Goal: Ask a question

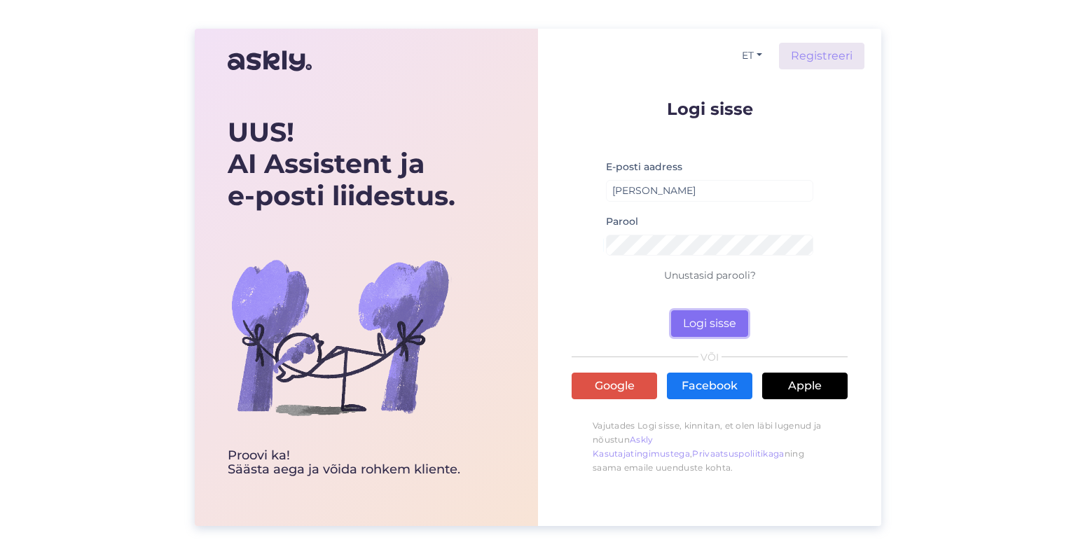
click at [705, 314] on button "Logi sisse" at bounding box center [709, 323] width 77 height 27
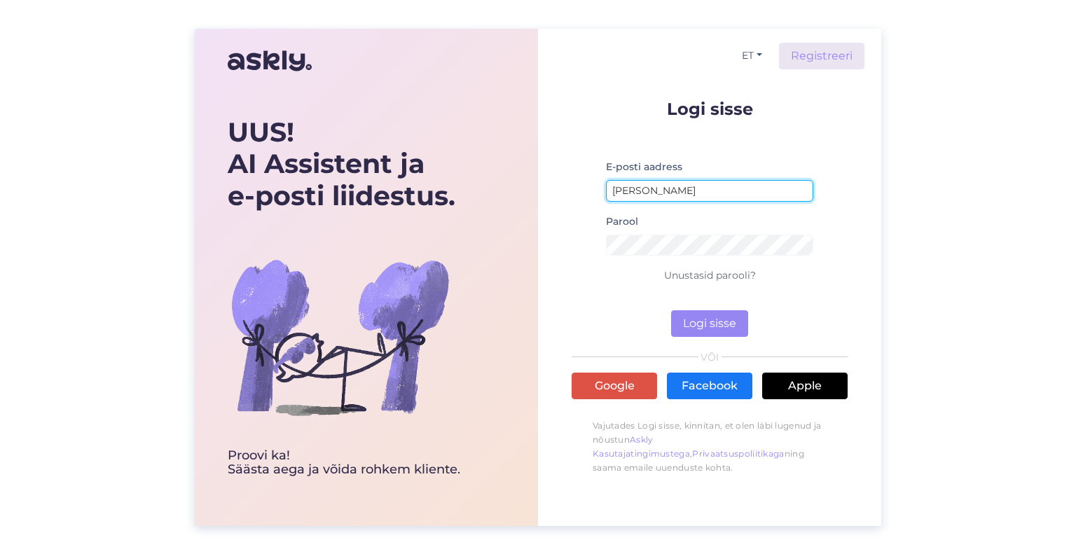
click at [707, 190] on input "[PERSON_NAME]" at bounding box center [709, 191] width 207 height 22
type input "[EMAIL_ADDRESS][DOMAIN_NAME]"
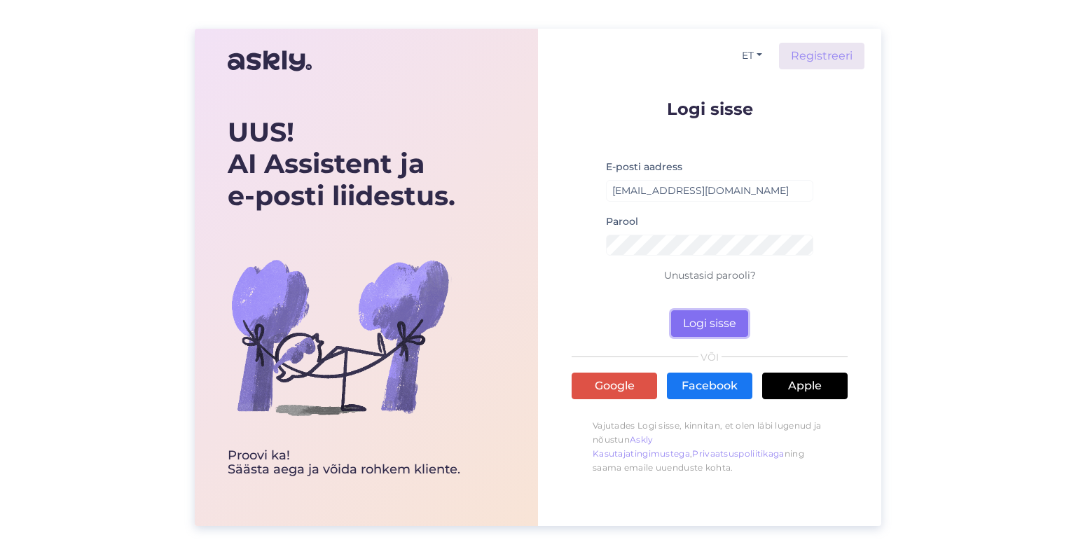
click at [698, 322] on button "Logi sisse" at bounding box center [709, 323] width 77 height 27
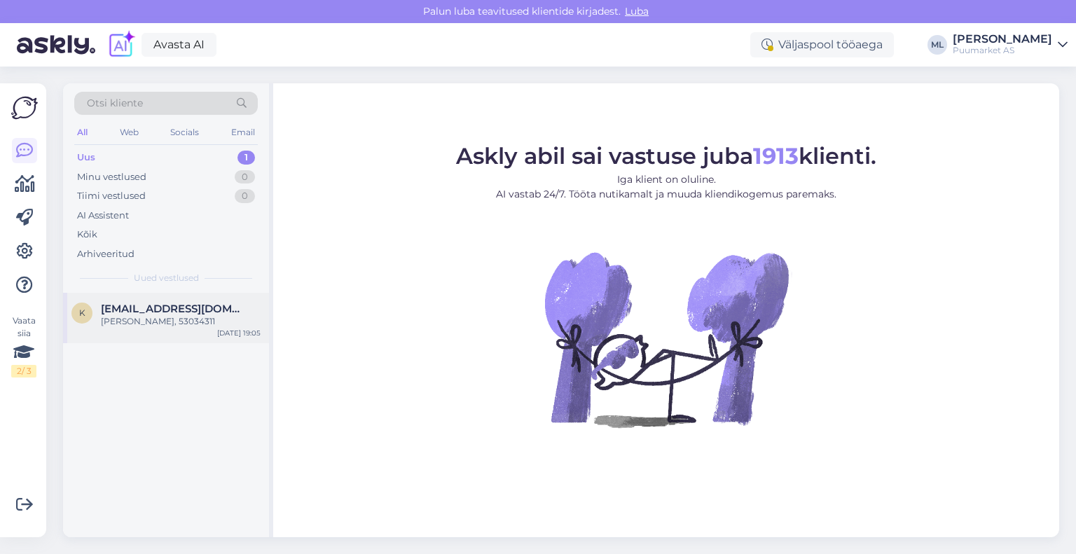
click at [186, 325] on div "[PERSON_NAME], 53034311" at bounding box center [181, 321] width 160 height 13
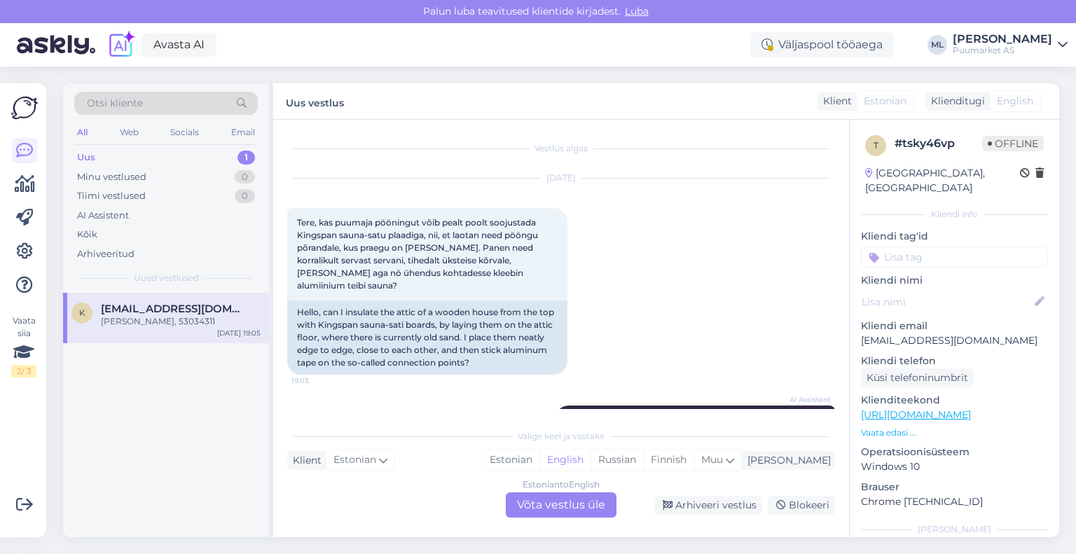
scroll to position [70, 0]
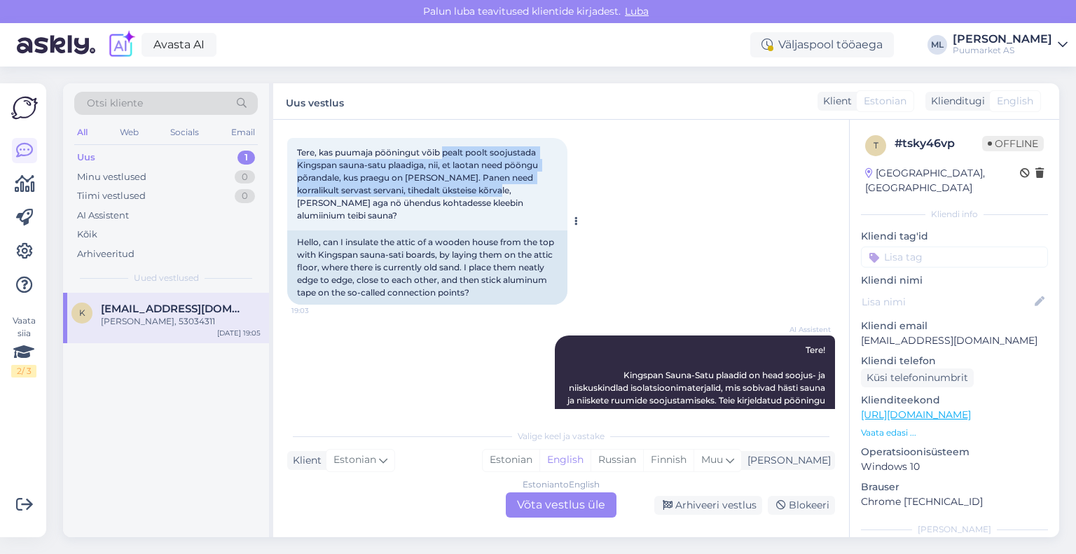
drag, startPoint x: 446, startPoint y: 154, endPoint x: 474, endPoint y: 193, distance: 48.2
click at [474, 193] on span "Tere, kas puumaja pööningut võib pealt poolt soojustada Kingspan sauna-satu pla…" at bounding box center [418, 184] width 243 height 74
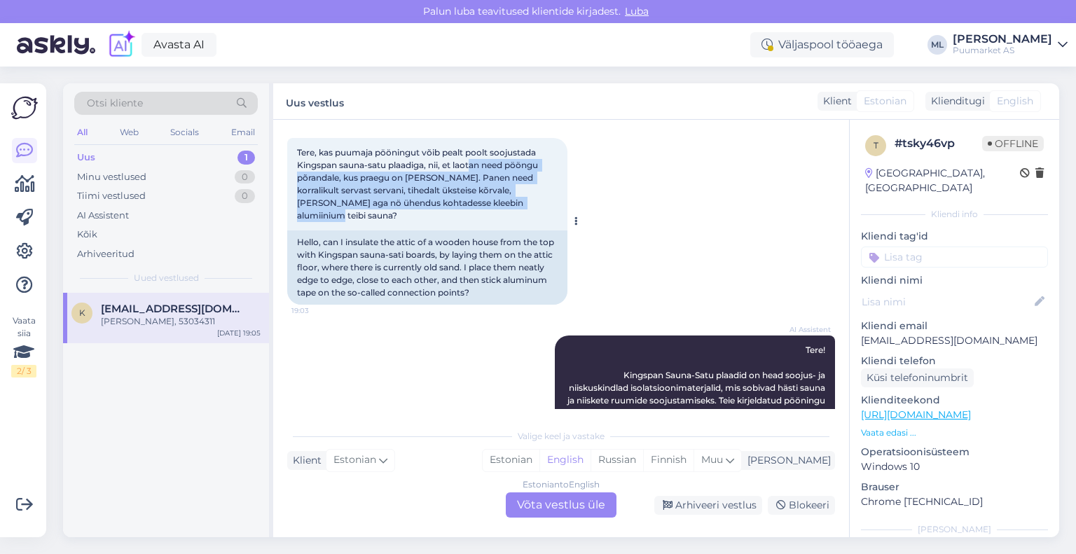
drag, startPoint x: 471, startPoint y: 166, endPoint x: 521, endPoint y: 198, distance: 59.8
click at [521, 198] on span "Tere, kas puumaja pööningut võib pealt poolt soojustada Kingspan sauna-satu pla…" at bounding box center [418, 184] width 243 height 74
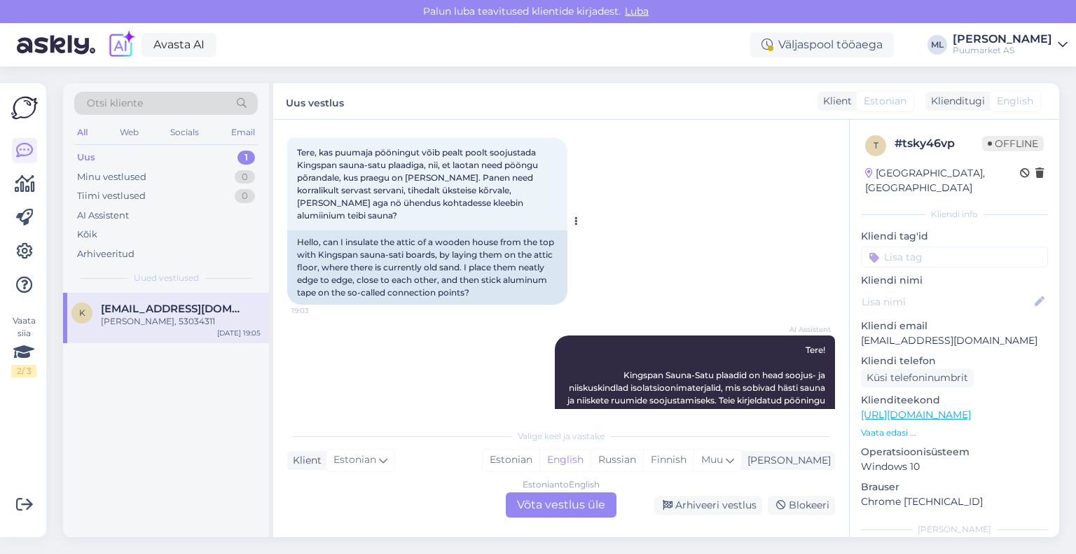
drag, startPoint x: 511, startPoint y: 197, endPoint x: 380, endPoint y: 179, distance: 132.9
click at [380, 179] on span "Tere, kas puumaja pööningut võib pealt poolt soojustada Kingspan sauna-satu pla…" at bounding box center [418, 184] width 243 height 74
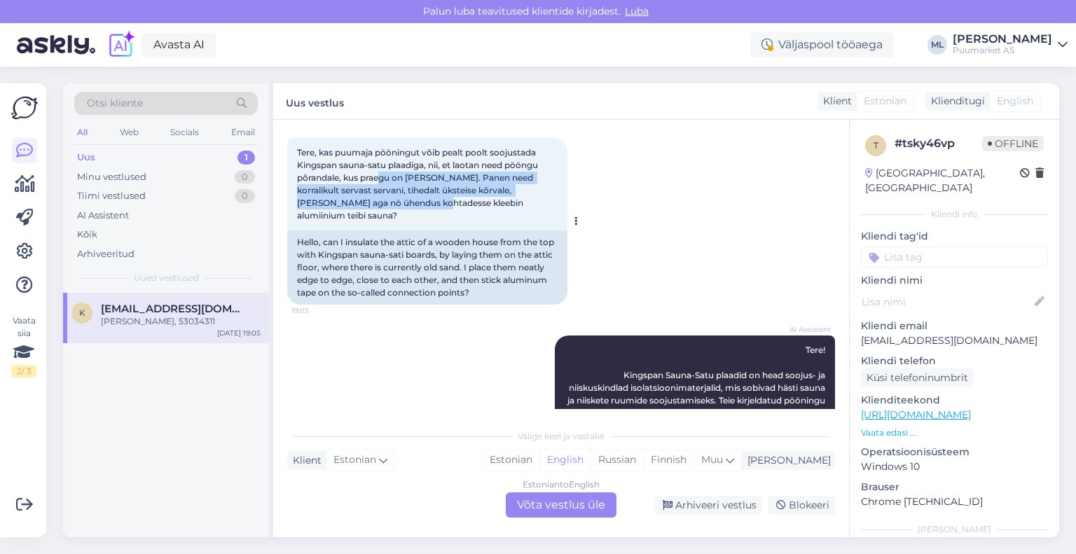
drag, startPoint x: 378, startPoint y: 176, endPoint x: 403, endPoint y: 204, distance: 37.7
click at [403, 204] on span "Tere, kas puumaja pööningut võib pealt poolt soojustada Kingspan sauna-satu pla…" at bounding box center [418, 184] width 243 height 74
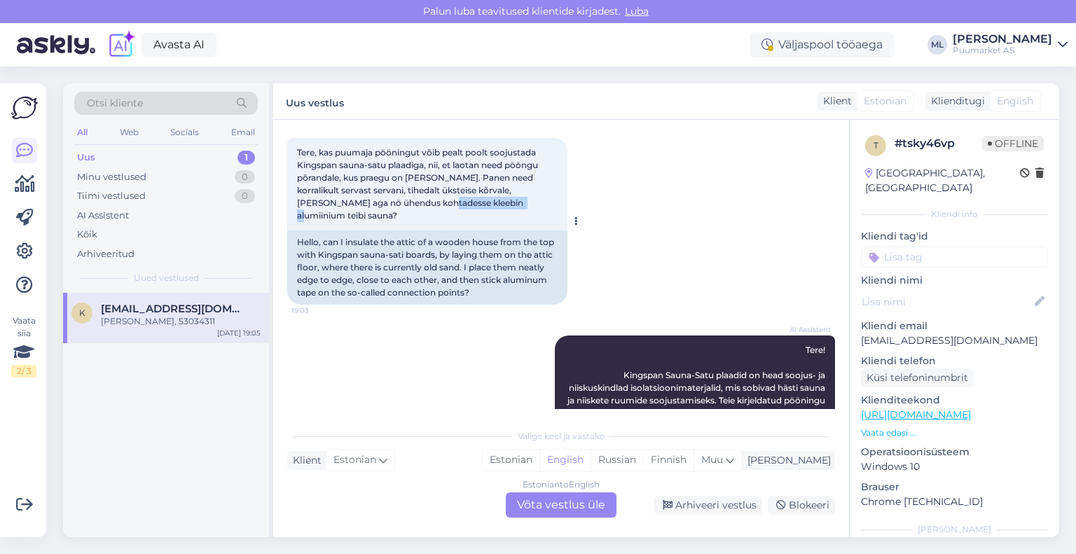
drag, startPoint x: 403, startPoint y: 200, endPoint x: 483, endPoint y: 200, distance: 79.9
click at [483, 200] on span "Tere, kas puumaja pööningut võib pealt poolt soojustada Kingspan sauna-satu pla…" at bounding box center [418, 184] width 243 height 74
drag, startPoint x: 485, startPoint y: 204, endPoint x: 391, endPoint y: 205, distance: 93.9
click at [391, 205] on span "Tere, kas puumaja pööningut võib pealt poolt soojustada Kingspan sauna-satu pla…" at bounding box center [418, 184] width 243 height 74
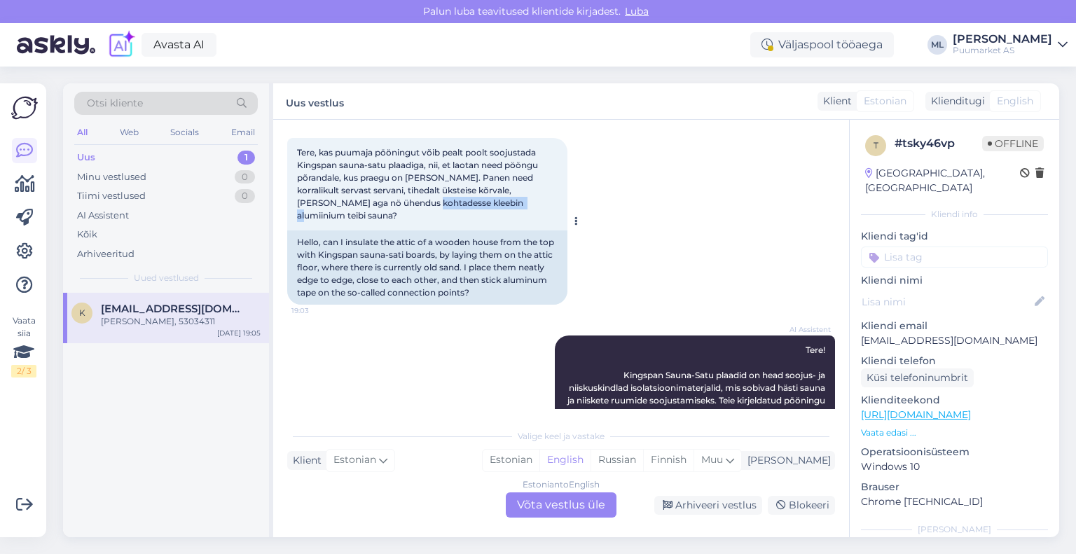
click at [391, 205] on span "Tere, kas puumaja pööningut võib pealt poolt soojustada Kingspan sauna-satu pla…" at bounding box center [418, 184] width 243 height 74
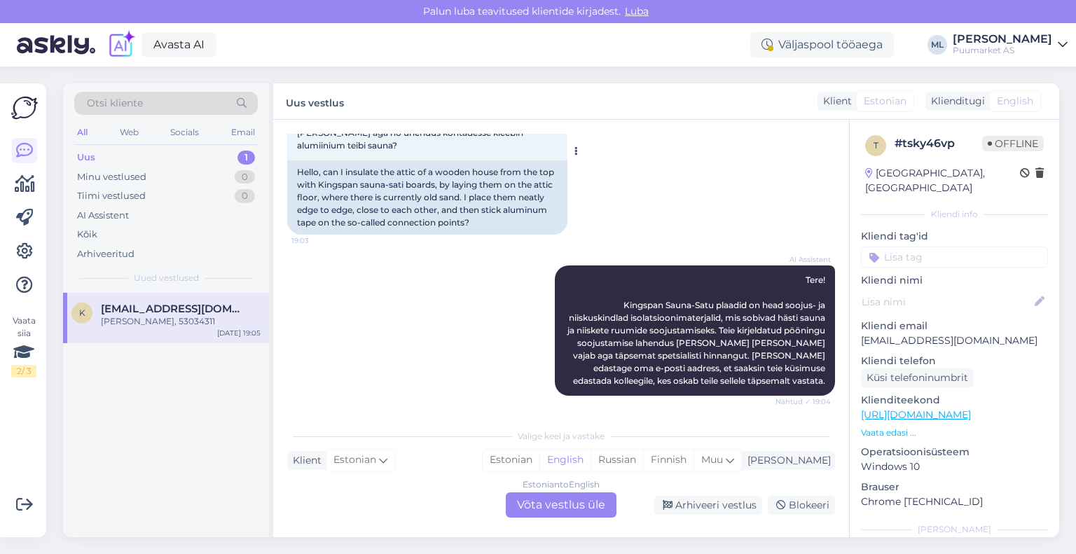
scroll to position [210, 0]
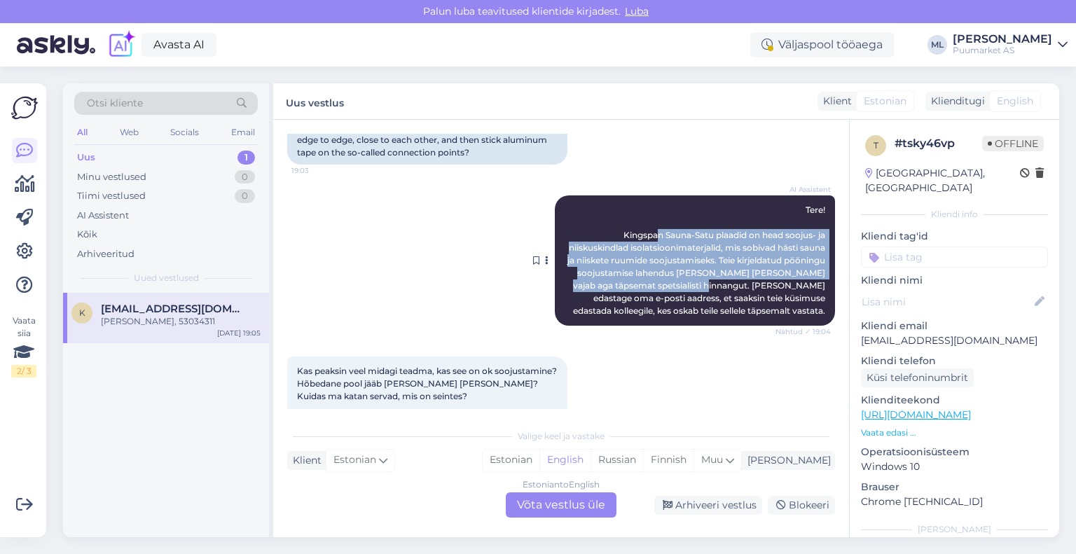
drag, startPoint x: 643, startPoint y: 226, endPoint x: 698, endPoint y: 268, distance: 68.9
click at [698, 268] on span "Tere! Kingspan Sauna-Satu plaadid on head soojus- ja niiskuskindlad isolatsioon…" at bounding box center [697, 260] width 260 height 111
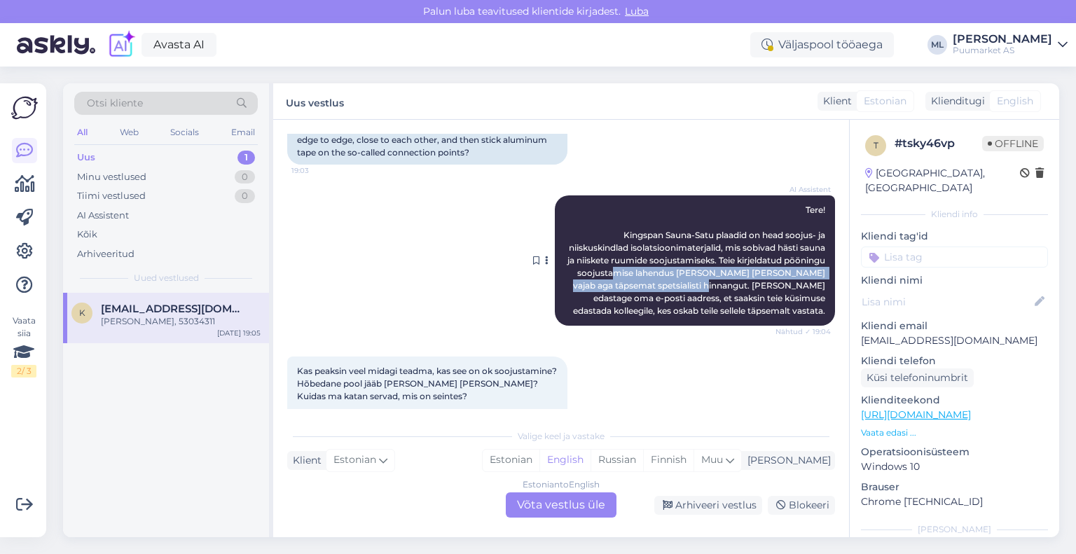
drag, startPoint x: 700, startPoint y: 271, endPoint x: 645, endPoint y: 260, distance: 56.5
click at [645, 260] on span "Tere! Kingspan Sauna-Satu plaadid on head soojus- ja niiskuskindlad isolatsioon…" at bounding box center [697, 260] width 260 height 111
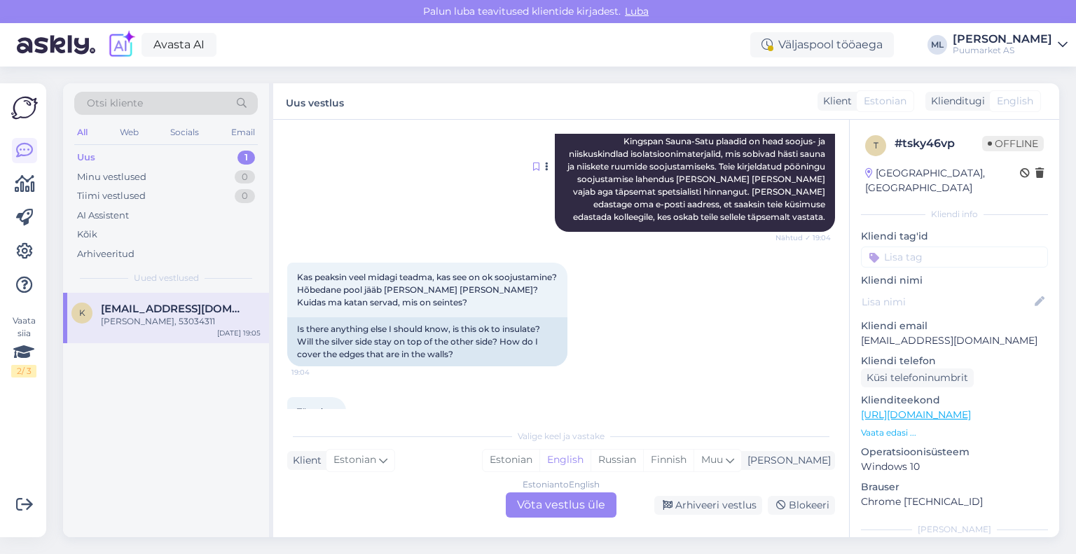
scroll to position [280, 0]
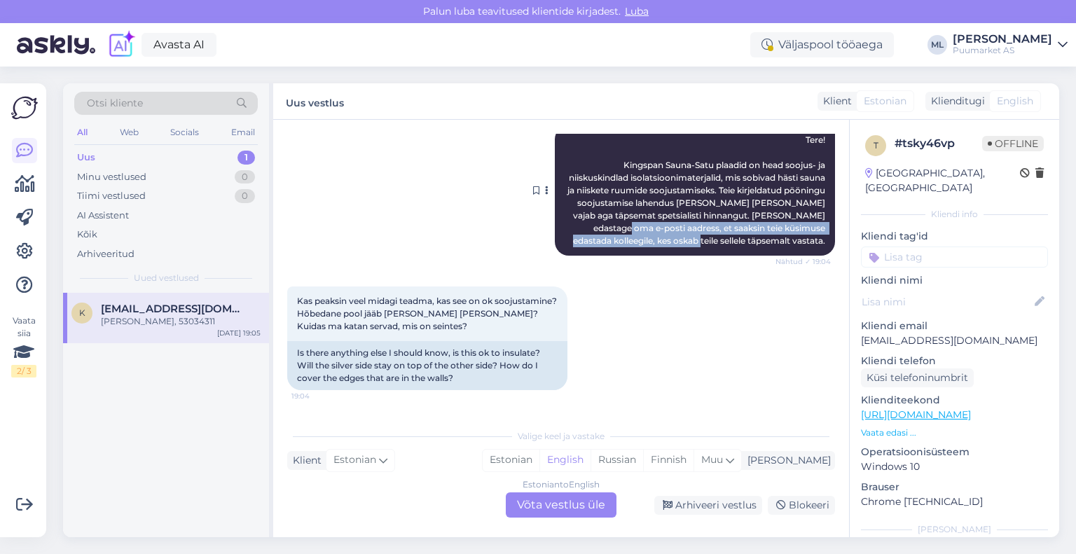
drag, startPoint x: 600, startPoint y: 215, endPoint x: 757, endPoint y: 228, distance: 158.1
click at [757, 228] on span "Tere! Kingspan Sauna-Satu plaadid on head soojus- ja niiskuskindlad isolatsioon…" at bounding box center [697, 189] width 260 height 111
drag, startPoint x: 758, startPoint y: 230, endPoint x: 731, endPoint y: 213, distance: 31.5
click at [732, 213] on span "Tere! Kingspan Sauna-Satu plaadid on head soojus- ja niiskuskindlad isolatsioon…" at bounding box center [697, 189] width 260 height 111
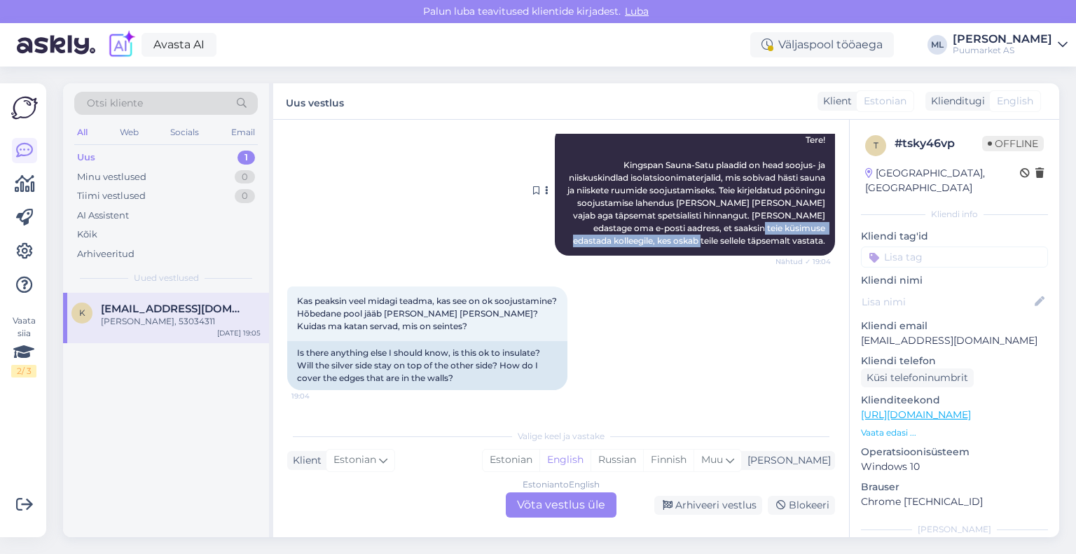
click at [731, 213] on span "Tere! Kingspan Sauna-Satu plaadid on head soojus- ja niiskuskindlad isolatsioon…" at bounding box center [697, 189] width 260 height 111
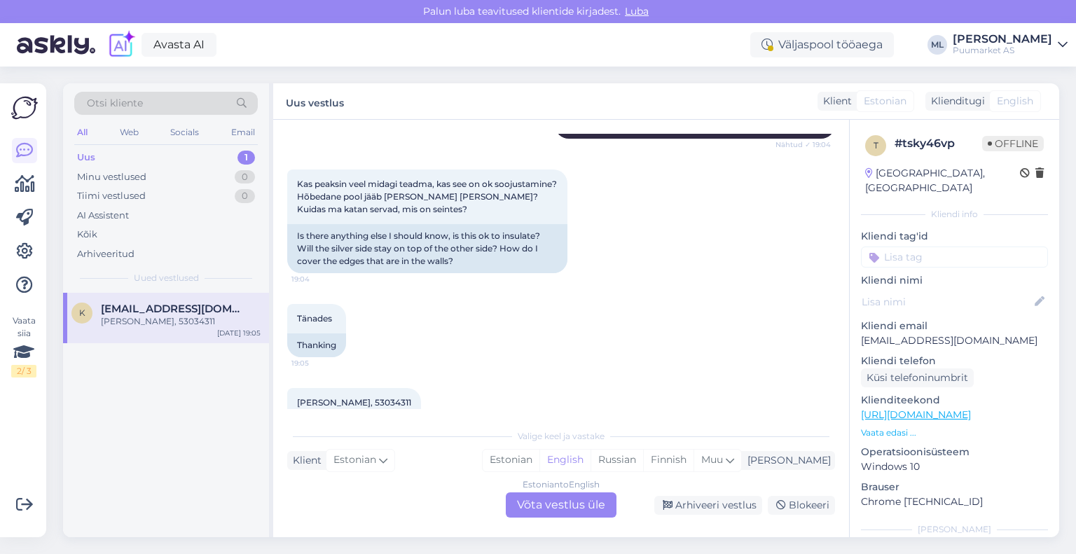
scroll to position [420, 0]
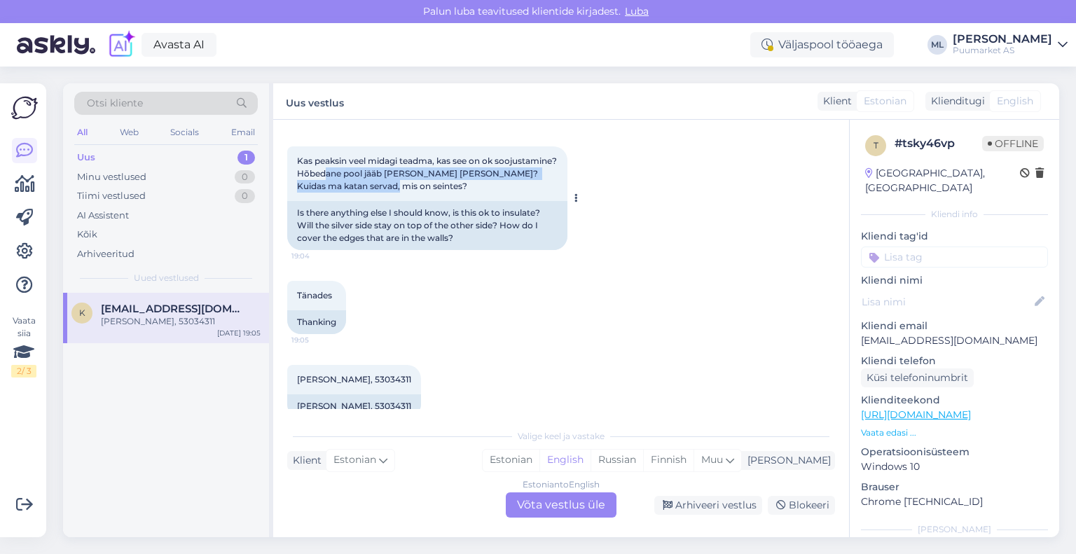
drag, startPoint x: 441, startPoint y: 168, endPoint x: 455, endPoint y: 172, distance: 14.4
click at [455, 172] on div "Kas peaksin veel midagi teadma, kas see on ok soojustamine? Hõbedane pool jääb …" at bounding box center [427, 173] width 280 height 55
drag, startPoint x: 457, startPoint y: 178, endPoint x: 355, endPoint y: 177, distance: 101.6
click at [355, 177] on div "Kas peaksin veel midagi teadma, kas see on ok soojustamine? Hõbedane pool jääb …" at bounding box center [427, 173] width 280 height 55
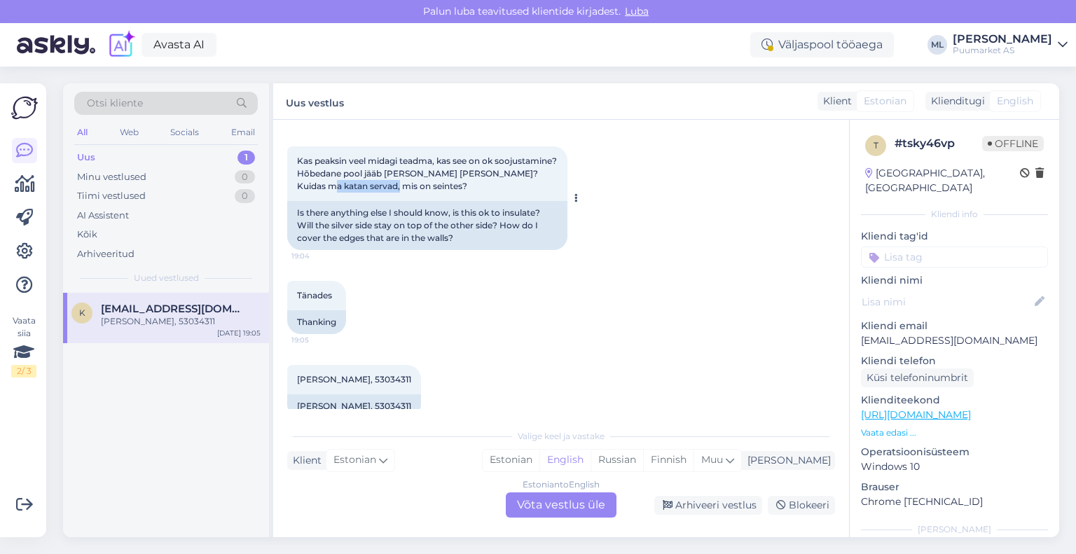
click at [355, 177] on span "Kas peaksin veel midagi teadma, kas see on ok soojustamine? Hõbedane pool jääb …" at bounding box center [428, 174] width 262 height 36
drag, startPoint x: 355, startPoint y: 177, endPoint x: 424, endPoint y: 173, distance: 68.8
click at [417, 173] on span "Kas peaksin veel midagi teadma, kas see on ok soojustamine? Hõbedane pool jääb …" at bounding box center [428, 174] width 262 height 36
click at [424, 173] on div "Kas peaksin veel midagi teadma, kas see on ok soojustamine? Hõbedane pool jääb …" at bounding box center [427, 173] width 280 height 55
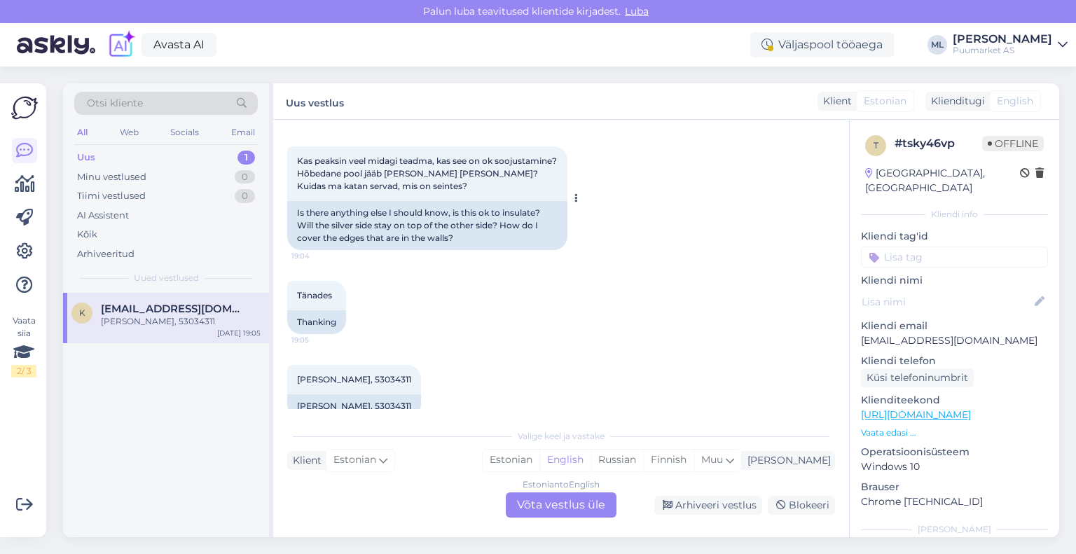
scroll to position [431, 0]
